Goal: Task Accomplishment & Management: Use online tool/utility

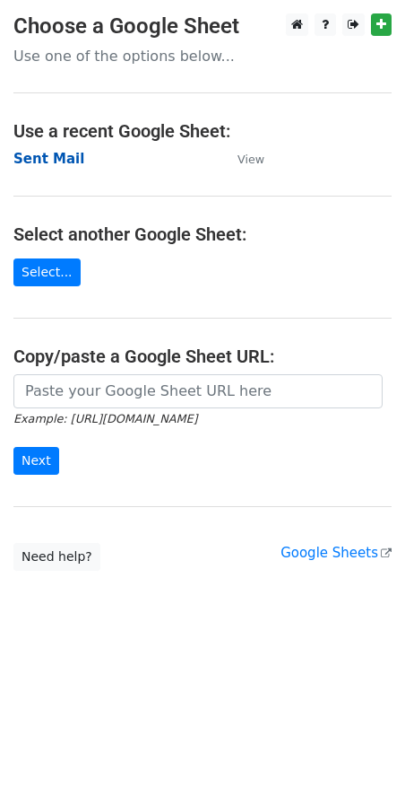
click at [32, 152] on strong "Sent Mail" at bounding box center [48, 159] width 71 height 16
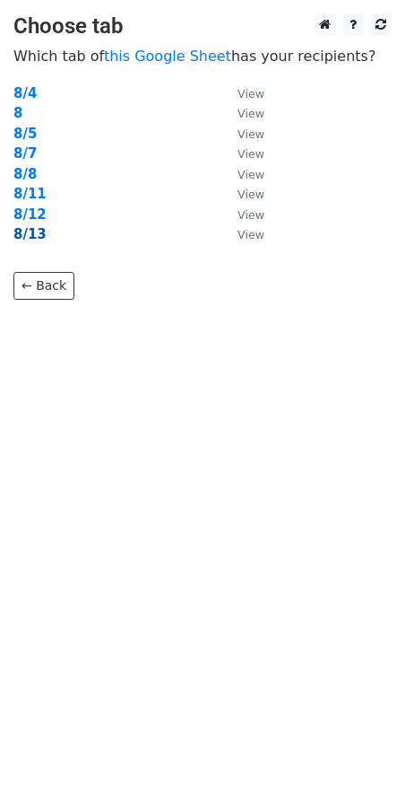
click at [24, 231] on strong "8/13" at bounding box center [29, 234] width 33 height 16
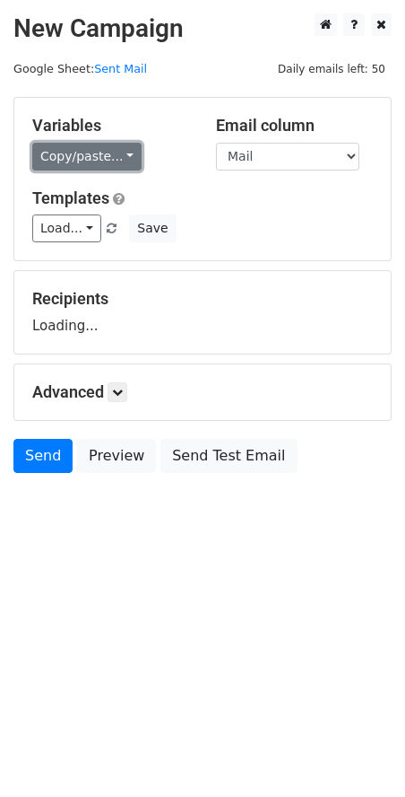
click at [83, 161] on link "Copy/paste..." at bounding box center [86, 157] width 109 height 28
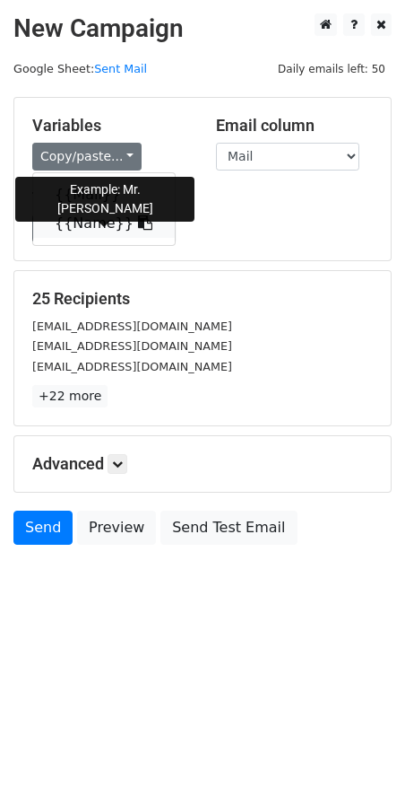
click at [62, 228] on link "{{Name}}" at bounding box center [104, 223] width 142 height 29
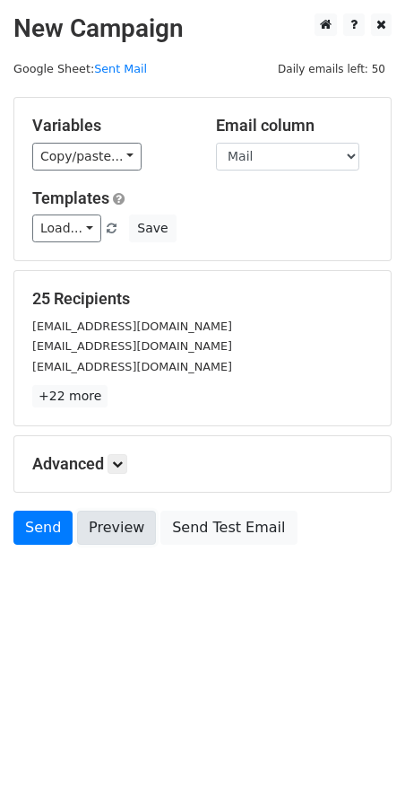
click at [118, 534] on link "Preview" at bounding box center [116, 527] width 79 height 34
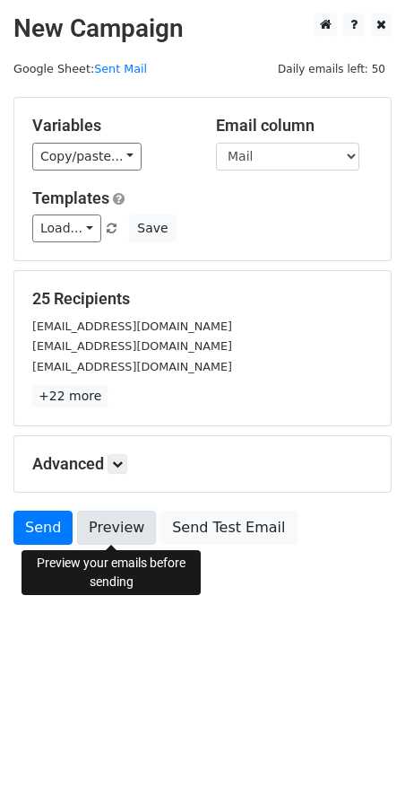
click at [100, 526] on link "Preview" at bounding box center [116, 527] width 79 height 34
click at [123, 462] on icon at bounding box center [117, 463] width 11 height 11
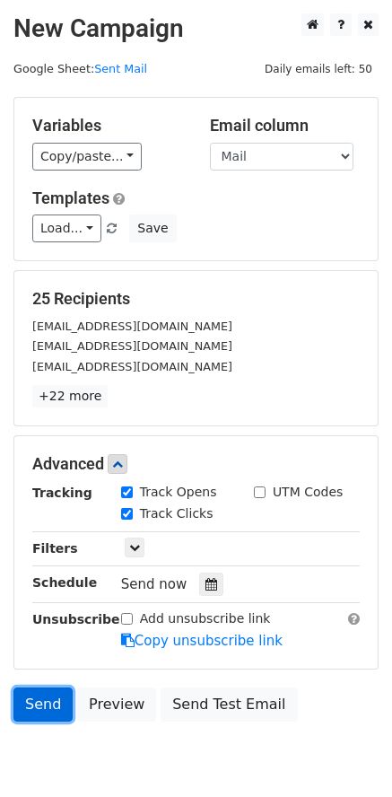
click at [49, 693] on link "Send" at bounding box center [42, 704] width 59 height 34
